Goal: Find specific page/section: Find specific page/section

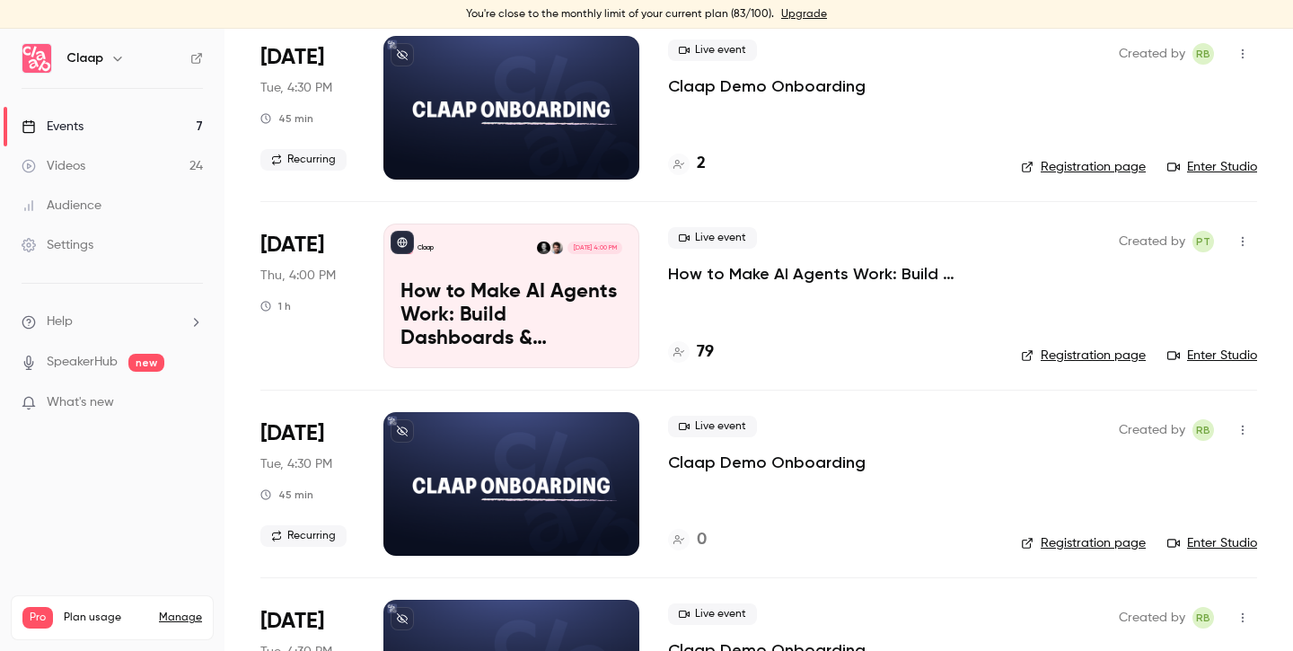
scroll to position [160, 0]
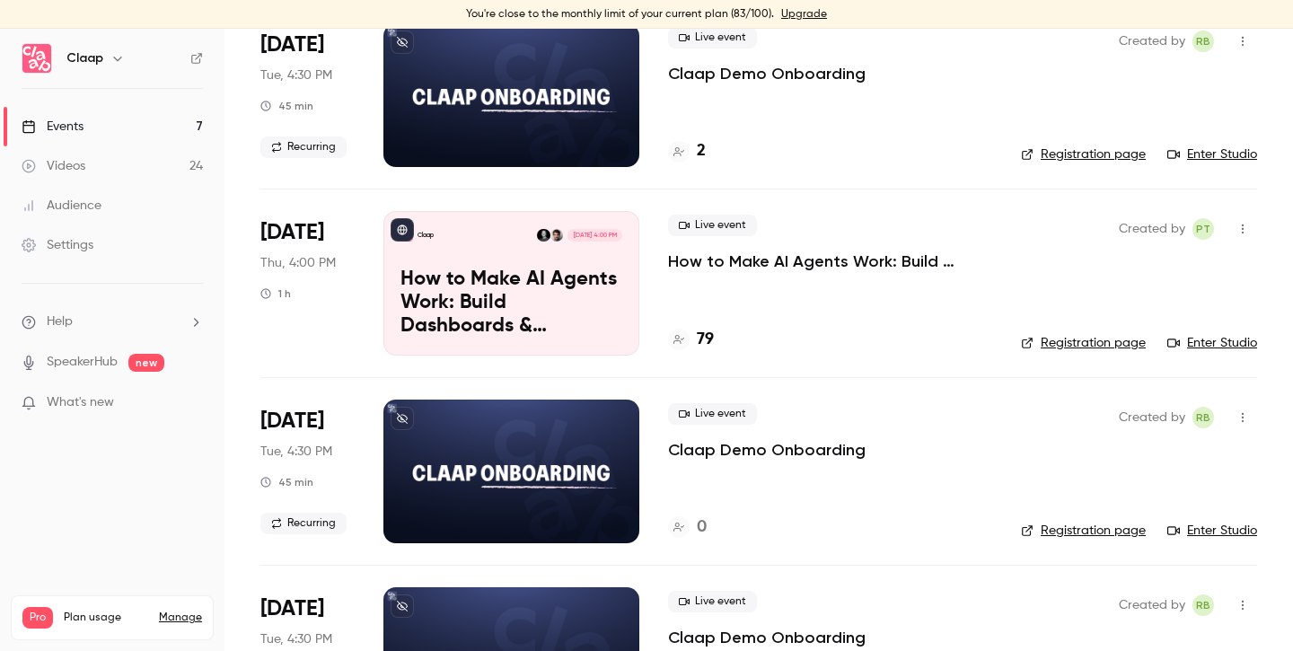
click at [707, 339] on h4 "79" at bounding box center [705, 340] width 17 height 24
